Goal: Task Accomplishment & Management: Manage account settings

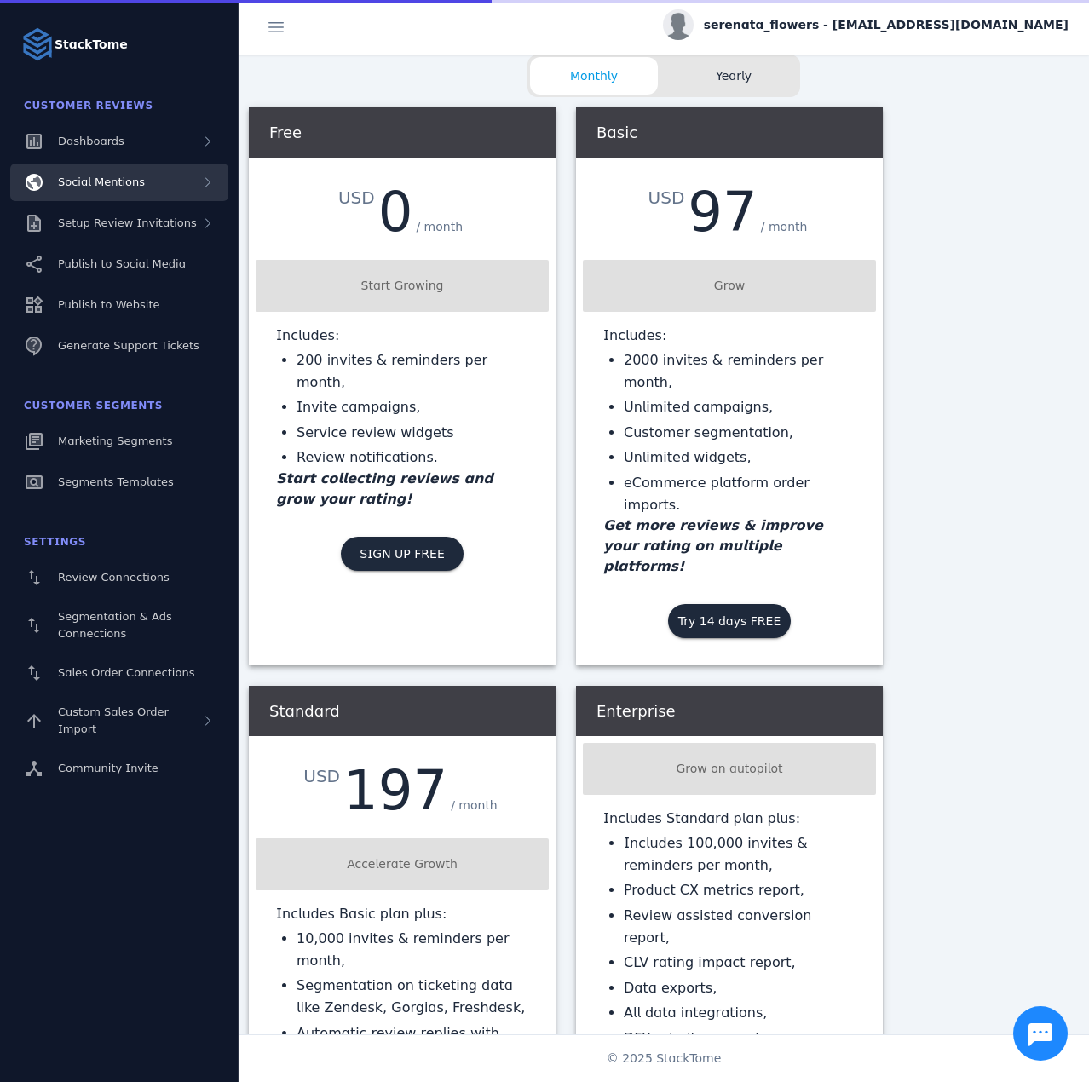
click at [143, 197] on div "Social Mentions" at bounding box center [119, 182] width 218 height 37
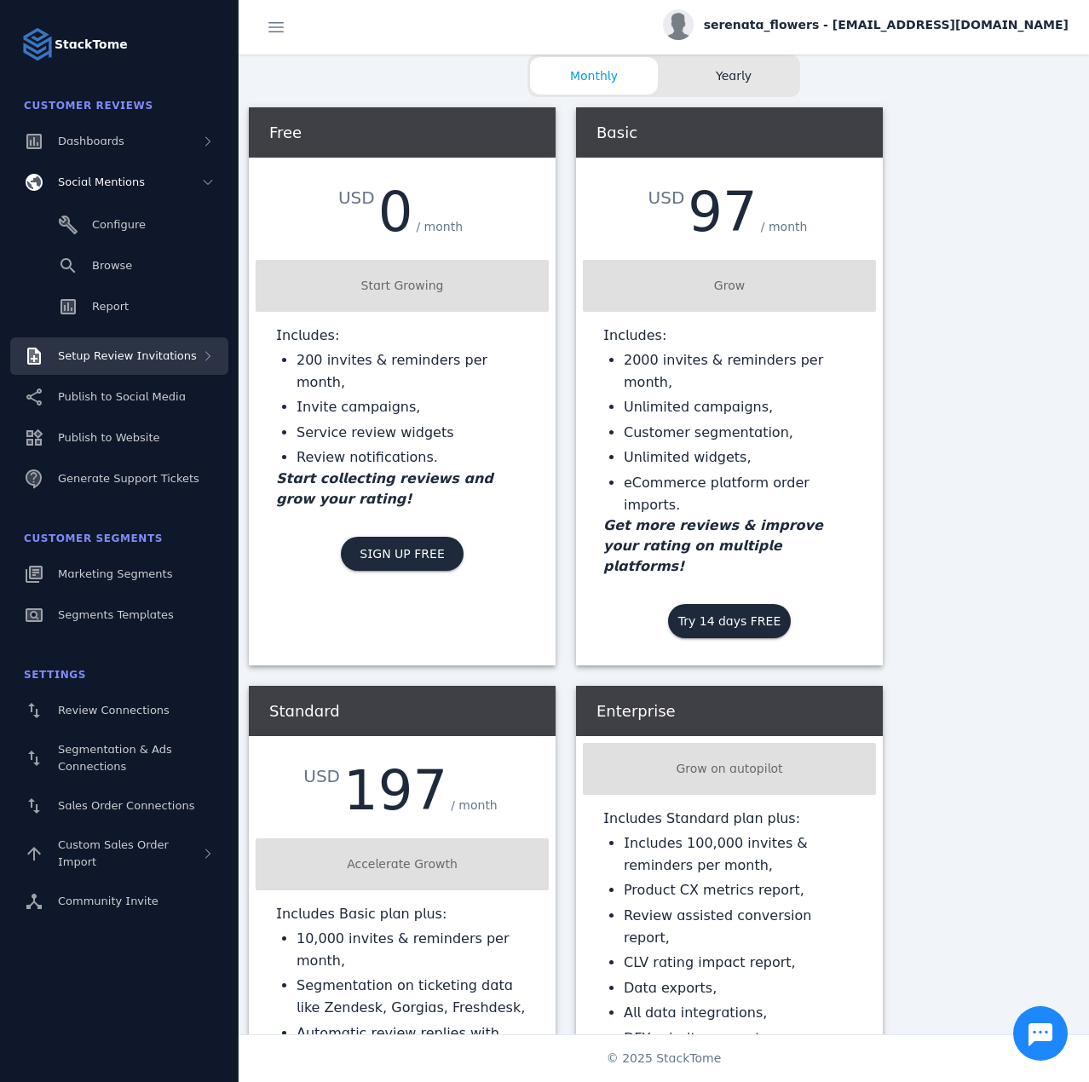
click at [108, 355] on span "Setup Review Invitations" at bounding box center [127, 355] width 139 height 13
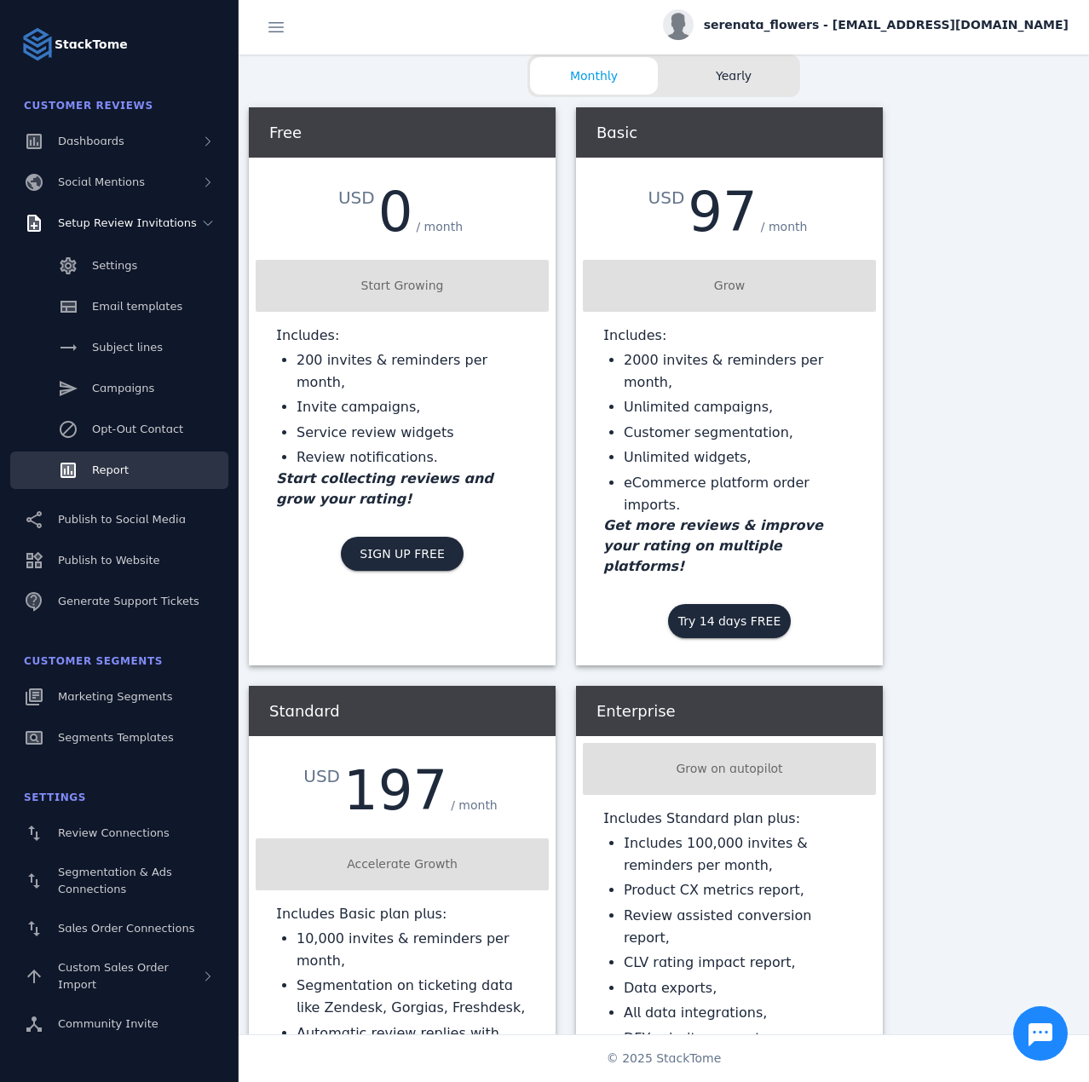
click at [107, 464] on span "Report" at bounding box center [110, 470] width 37 height 13
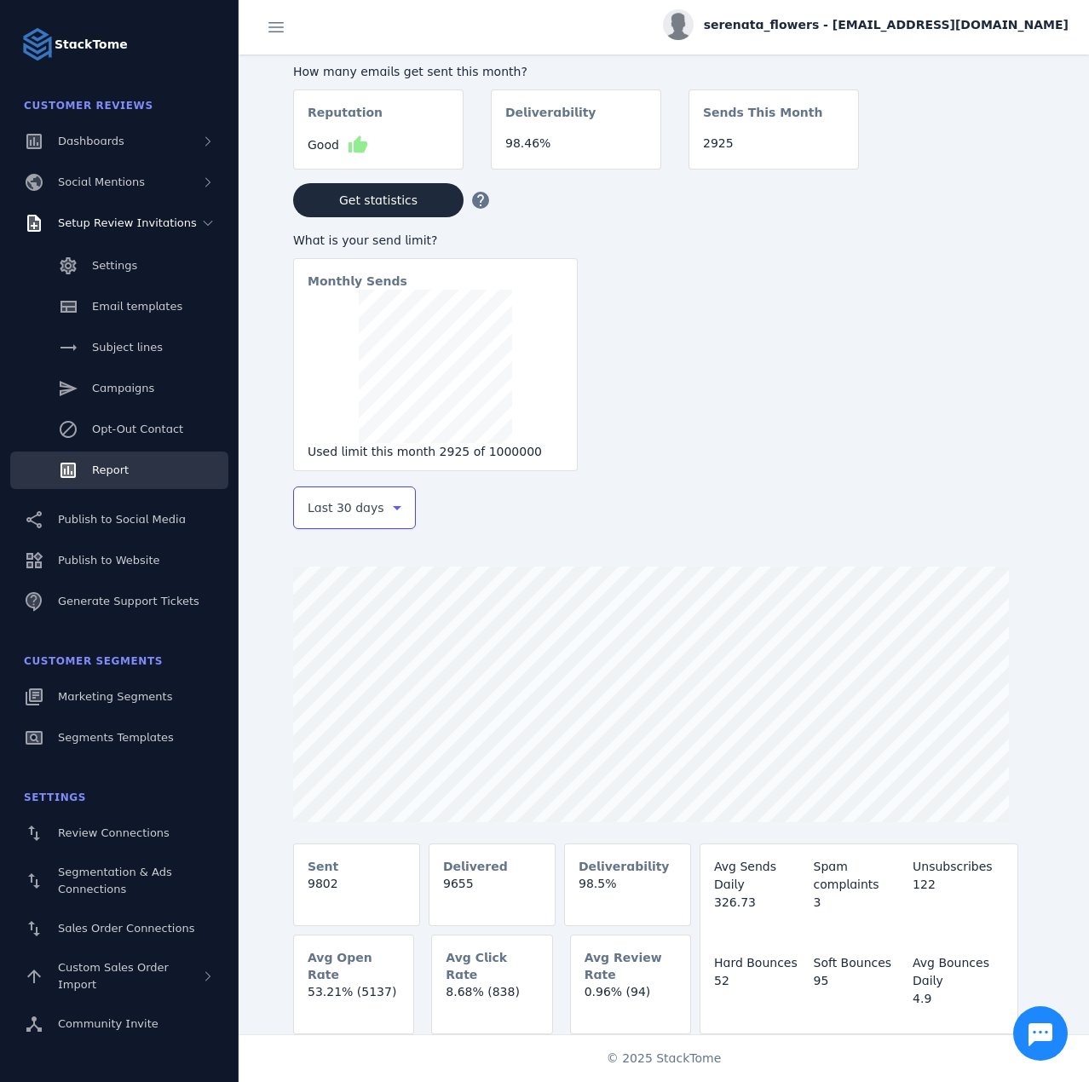
click at [331, 514] on span "Last 30 days" at bounding box center [346, 508] width 77 height 20
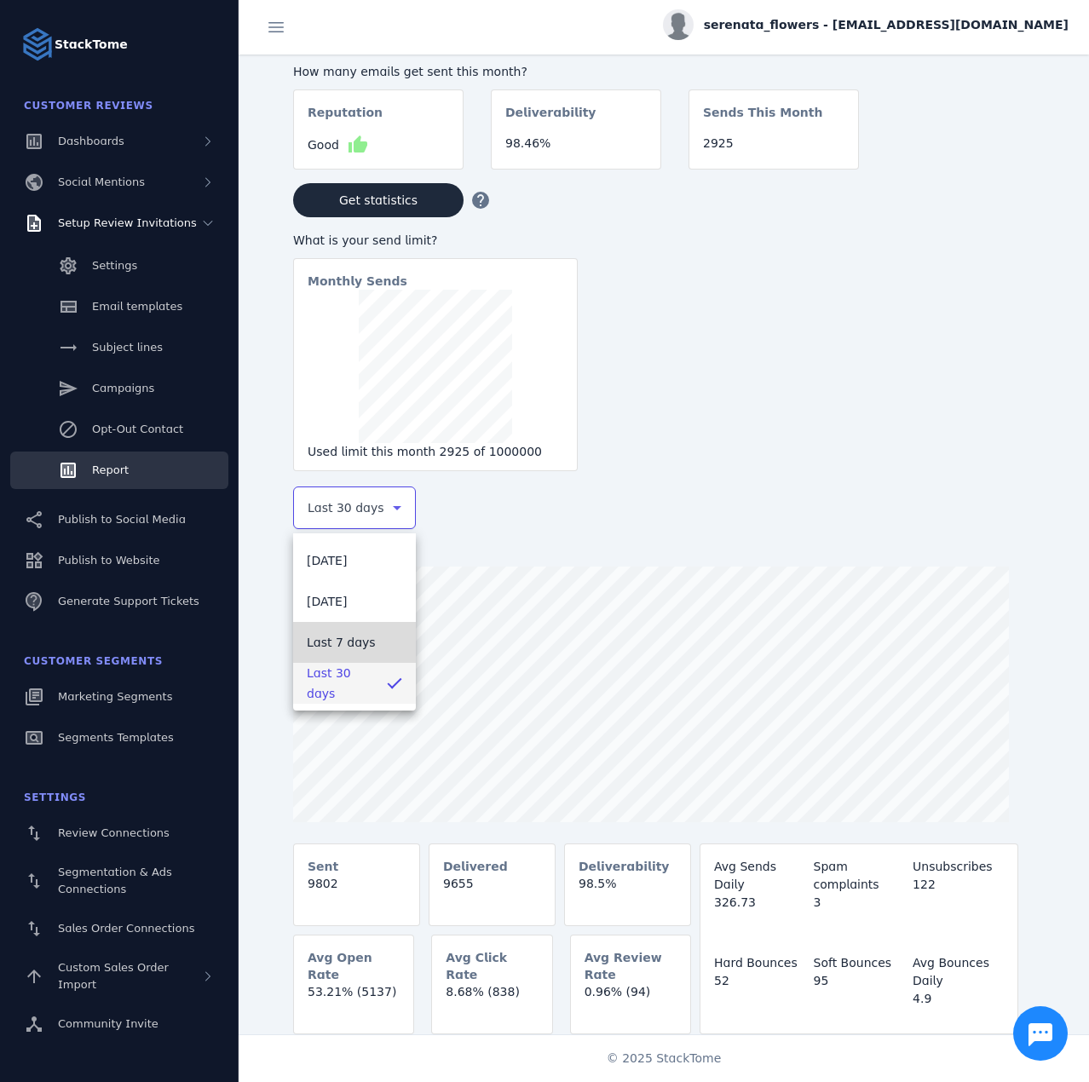
click at [343, 638] on span "Last 7 days" at bounding box center [341, 642] width 69 height 20
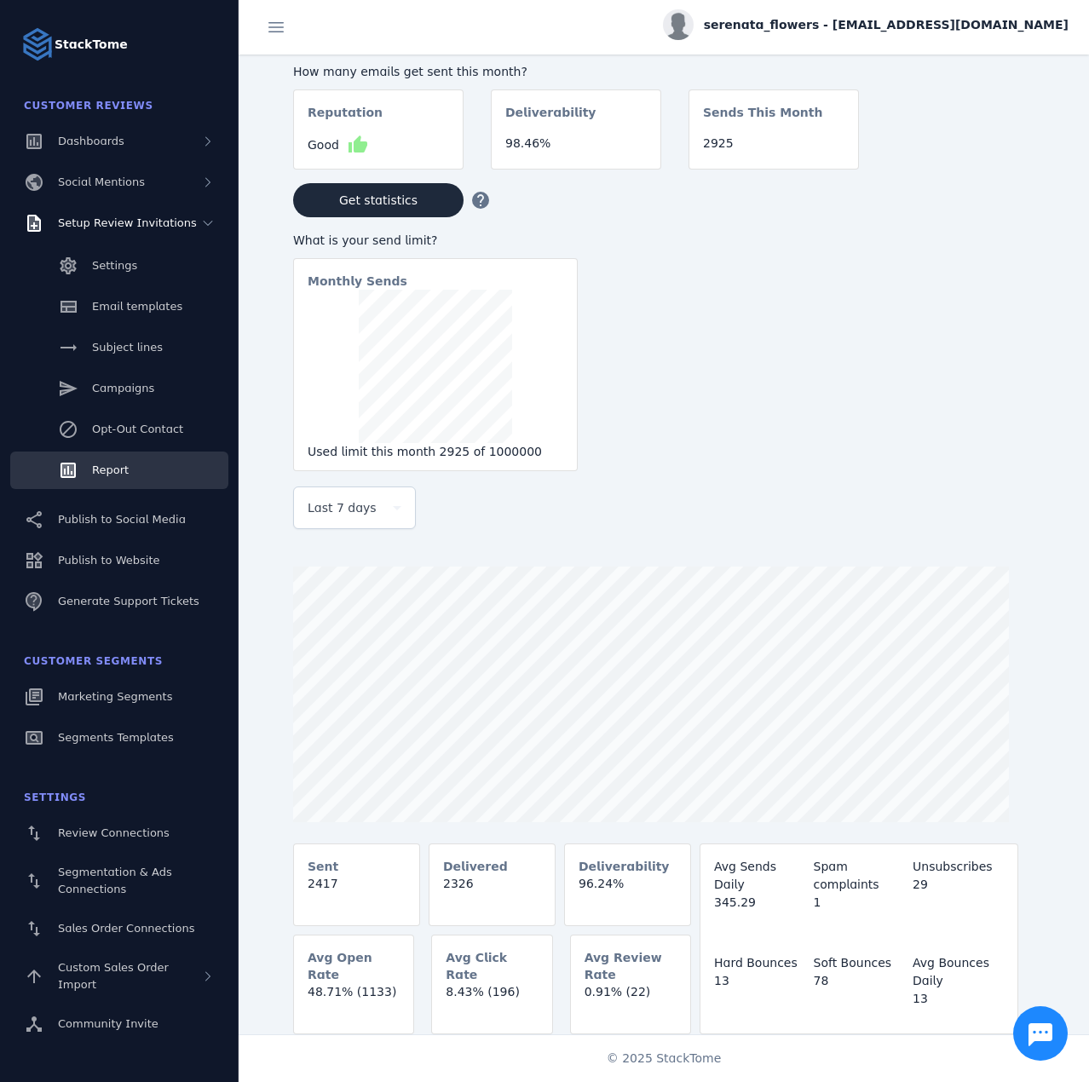
click at [923, 11] on div "serenata_flowers - [EMAIL_ADDRESS][DOMAIN_NAME]" at bounding box center [866, 24] width 406 height 31
click at [1001, 142] on div "account_circle My Profile assignment Billing Sign out" at bounding box center [1007, 116] width 123 height 151
click at [983, 151] on div "How many emails get sent this month? Reputation Good thumb_up Deliverability 98…" at bounding box center [691, 266] width 796 height 423
click at [971, 39] on div "serenata_flowers - [EMAIL_ADDRESS][DOMAIN_NAME]" at bounding box center [866, 24] width 406 height 31
click at [1034, 167] on span "Sign out" at bounding box center [1014, 164] width 49 height 20
